Goal: Find specific page/section: Find specific page/section

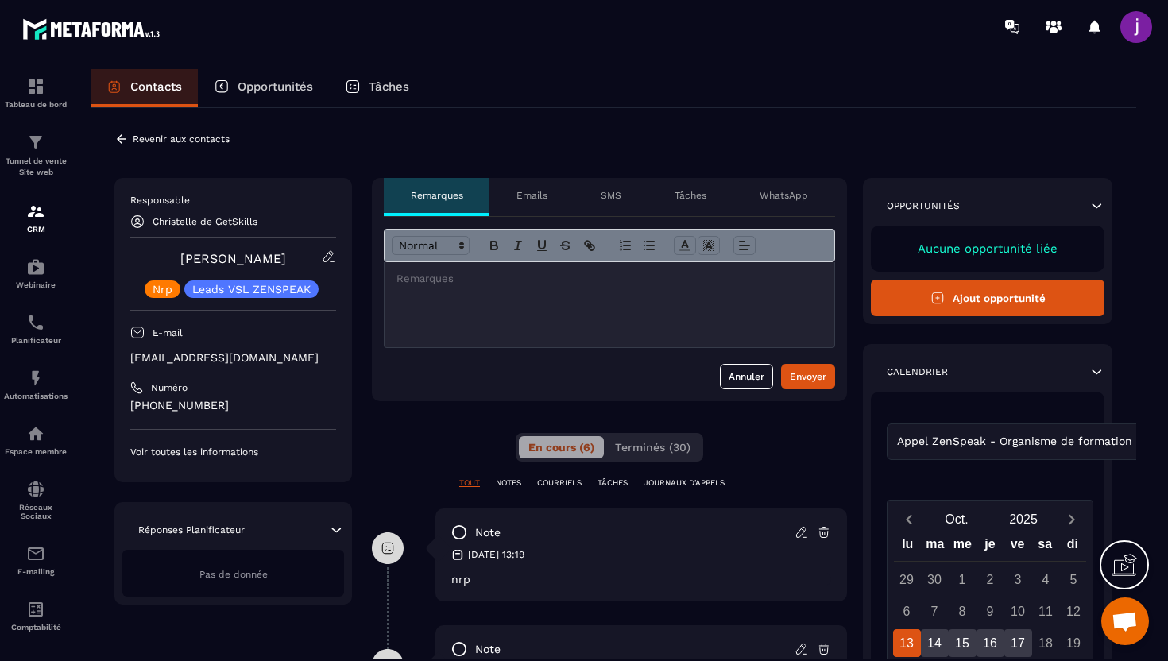
click at [123, 132] on icon at bounding box center [121, 139] width 14 height 14
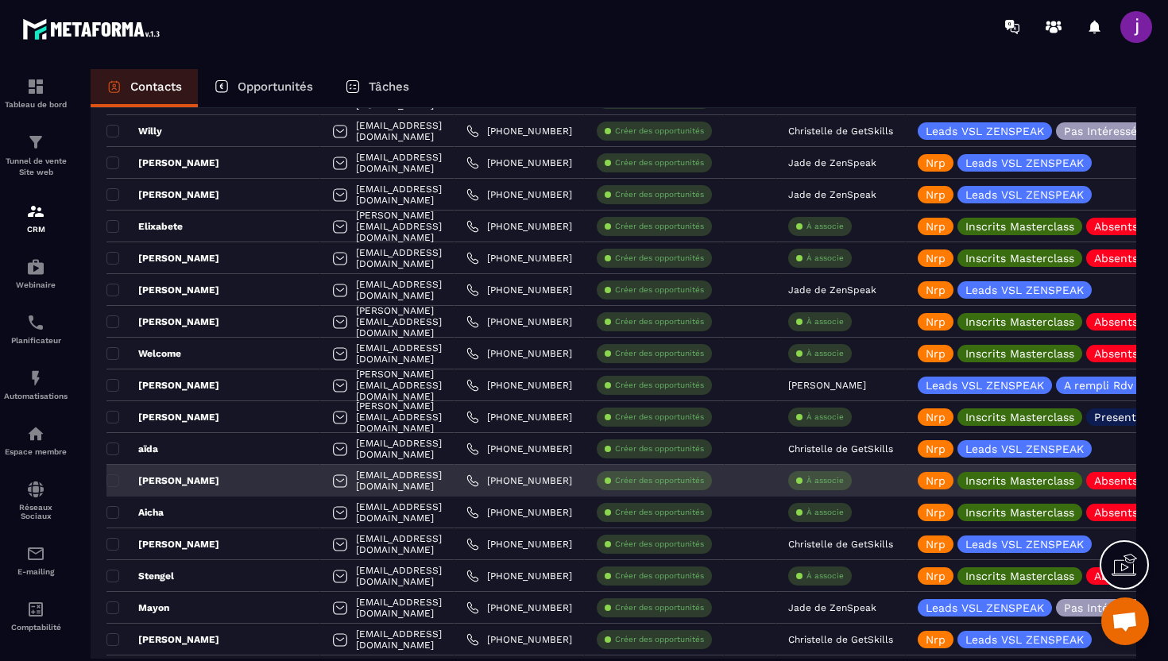
scroll to position [1274, 0]
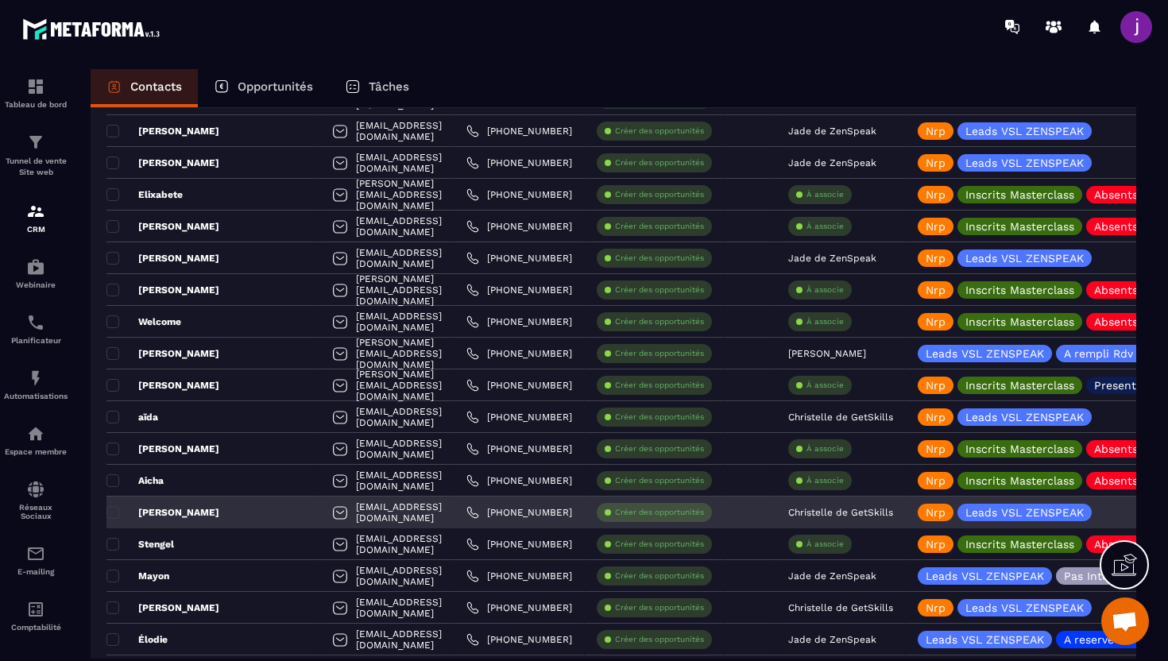
click at [857, 519] on div "Christelle de GetSkills" at bounding box center [841, 513] width 130 height 32
click at [856, 513] on p "Christelle de GetSkills" at bounding box center [840, 512] width 105 height 11
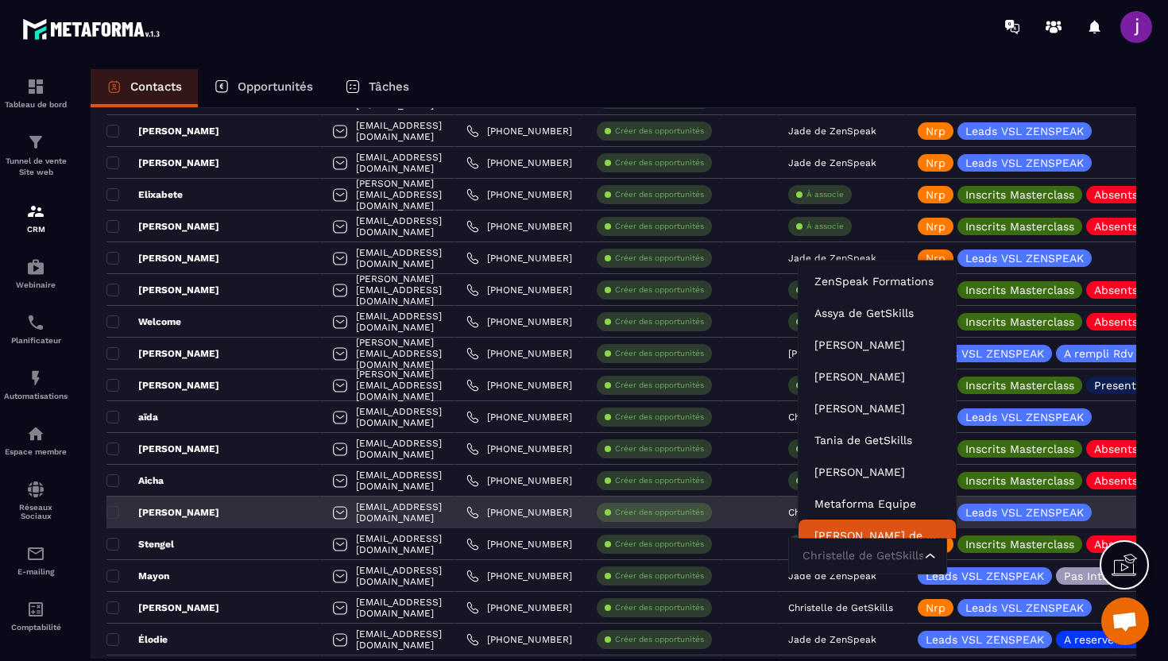
scroll to position [12, 0]
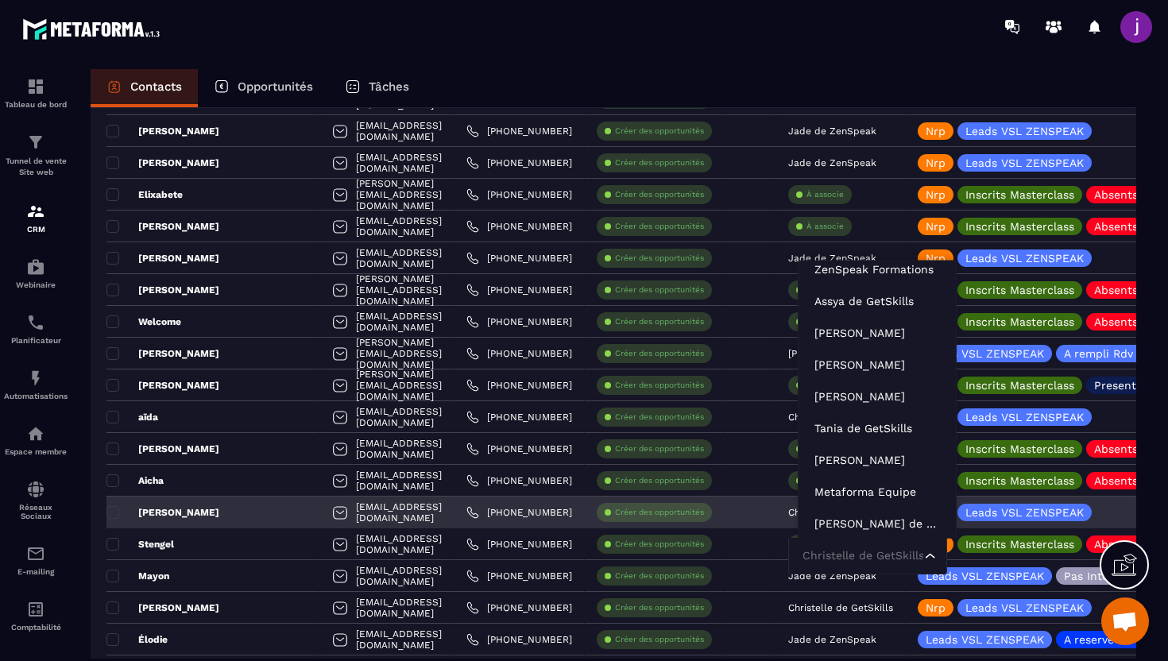
click at [846, 558] on input "Search for option" at bounding box center [860, 556] width 122 height 17
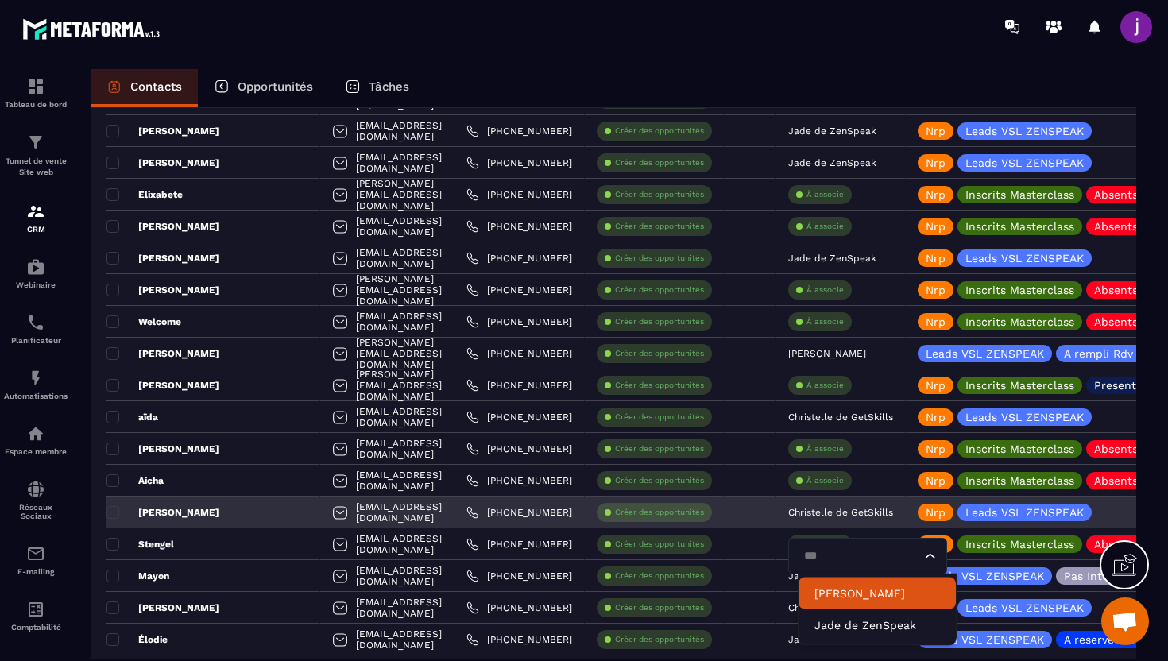
type input "****"
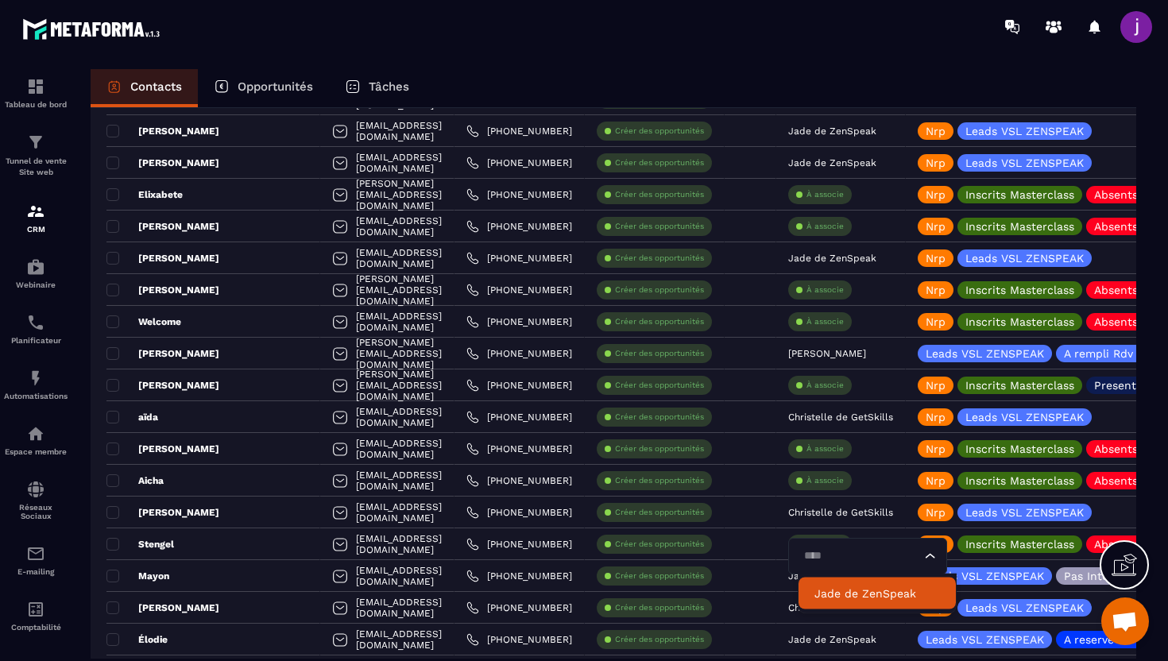
click at [846, 590] on p "Jade de ZenSpeak" at bounding box center [878, 594] width 126 height 16
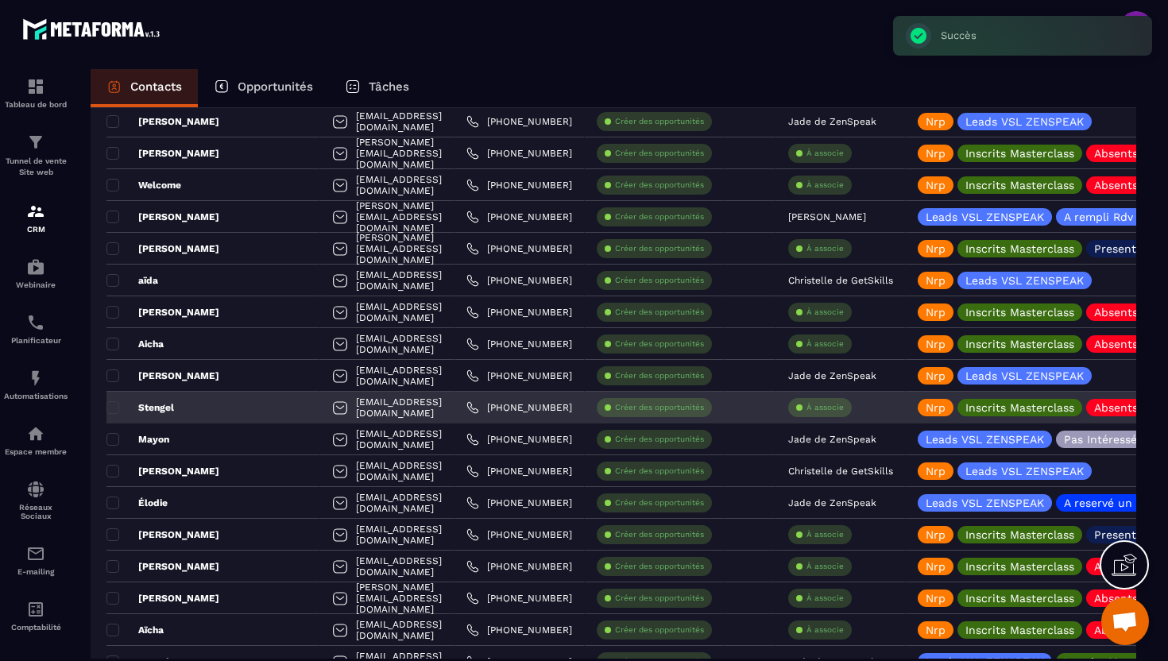
scroll to position [1411, 0]
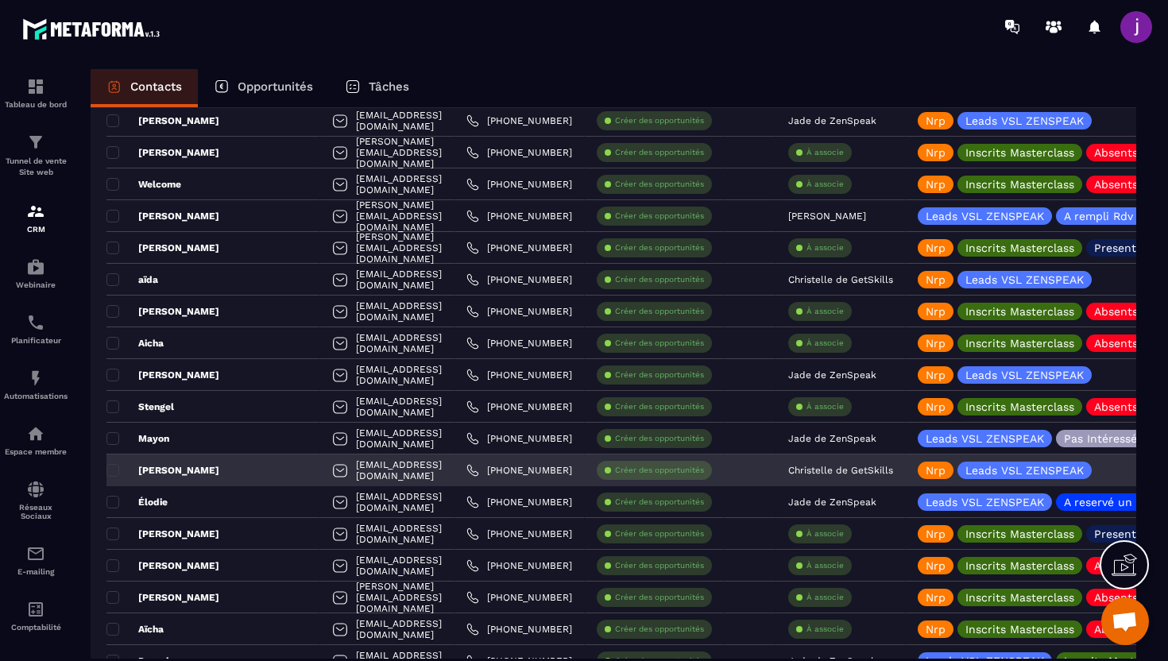
click at [863, 469] on p "Christelle de GetSkills" at bounding box center [840, 470] width 105 height 11
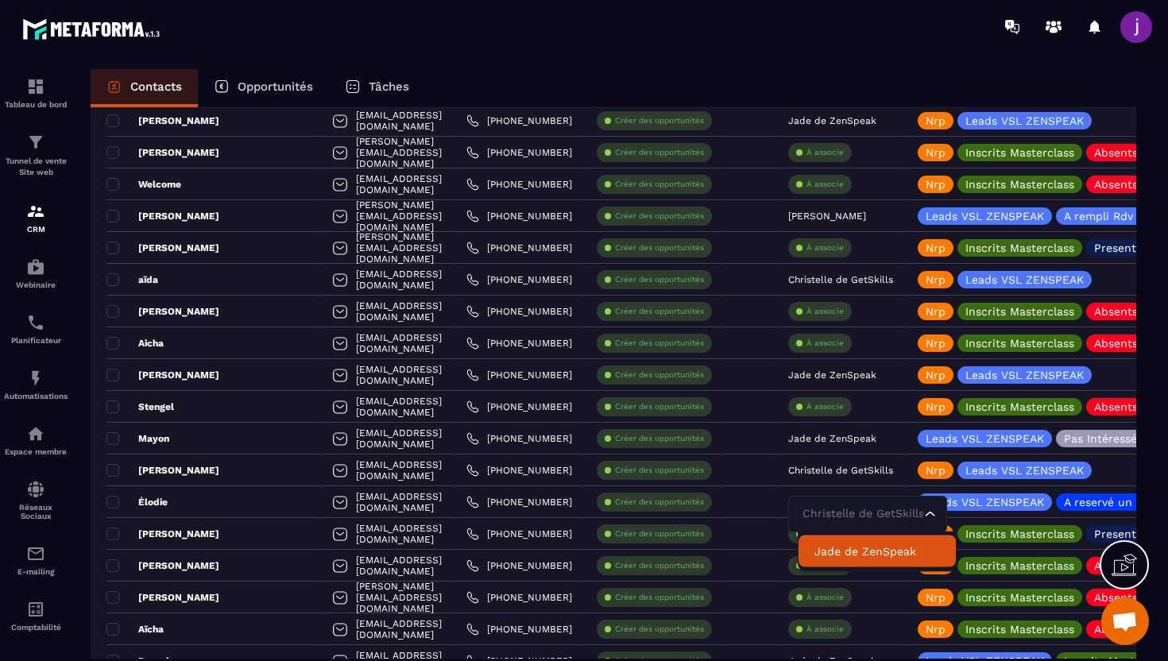
click at [844, 552] on p "Jade de ZenSpeak" at bounding box center [878, 552] width 126 height 16
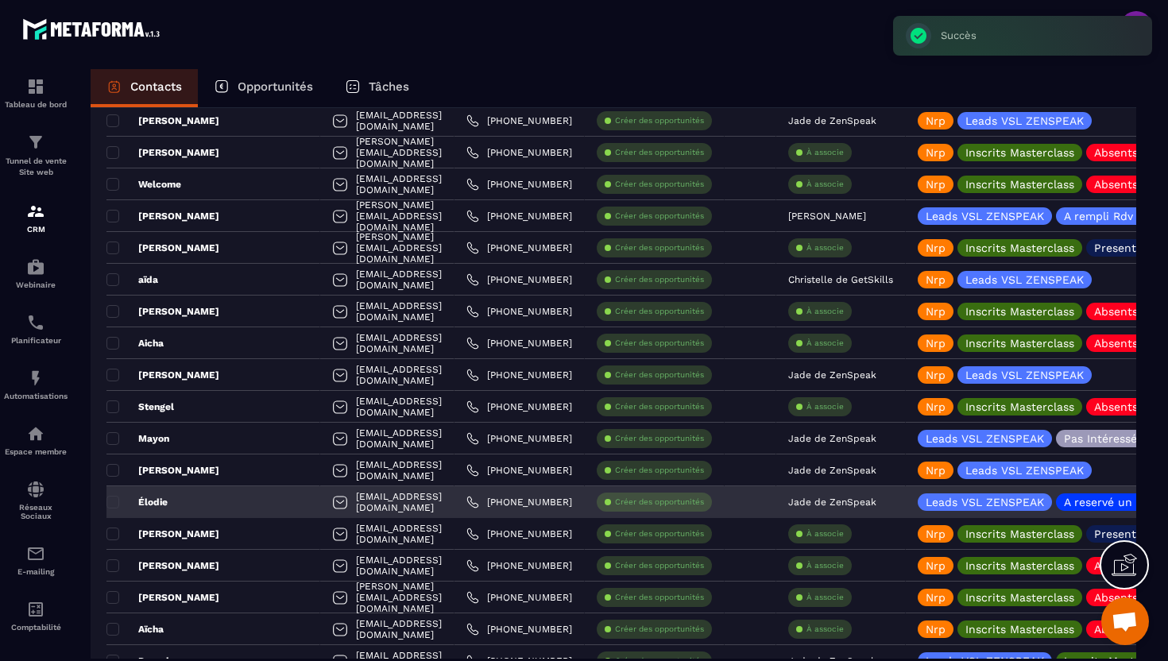
click at [189, 494] on div "Élodie" at bounding box center [213, 502] width 214 height 32
